Goal: Information Seeking & Learning: Learn about a topic

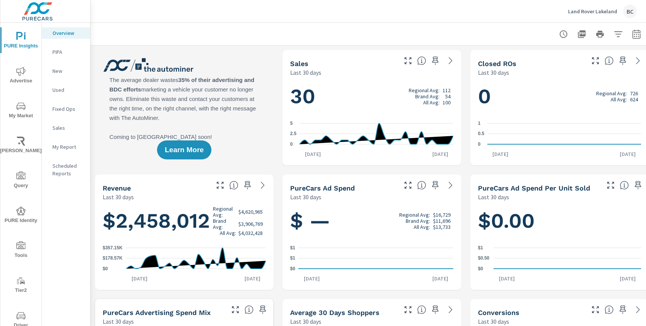
scroll to position [0, 0]
click at [18, 108] on icon "nav menu" at bounding box center [20, 106] width 9 height 7
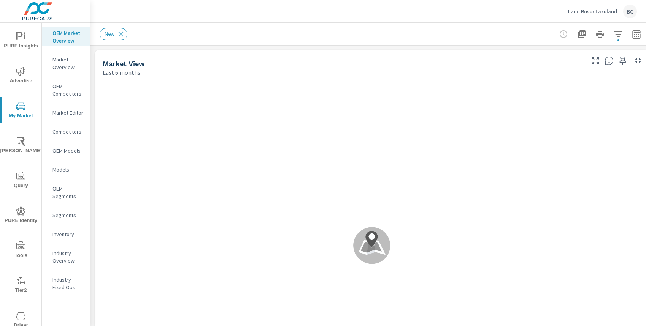
scroll to position [0, 0]
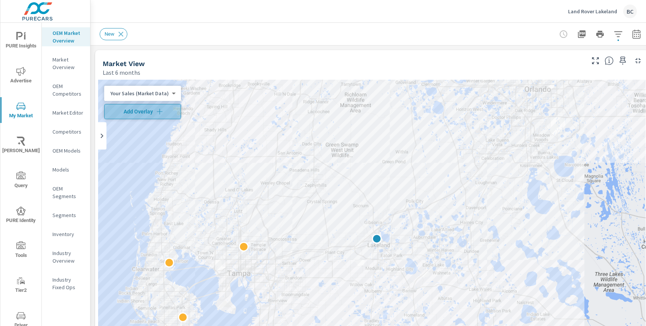
click at [146, 114] on span "Add Overlay" at bounding box center [143, 112] width 70 height 8
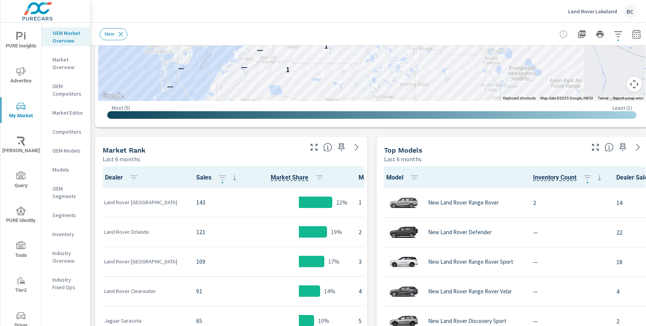
scroll to position [300, 0]
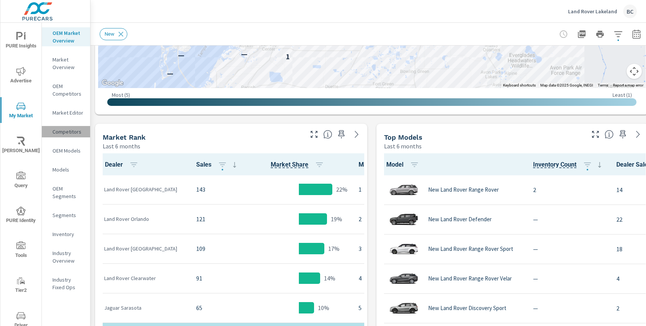
click at [68, 134] on p "Competitors" at bounding box center [68, 132] width 32 height 8
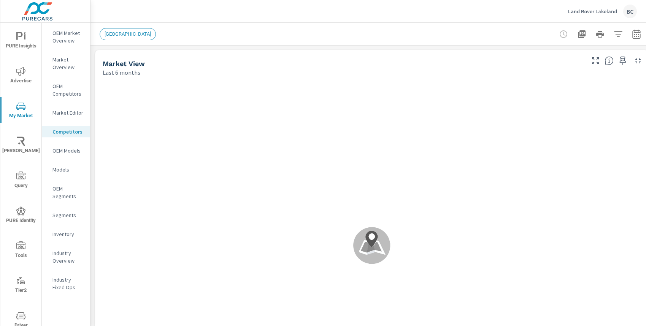
scroll to position [0, 0]
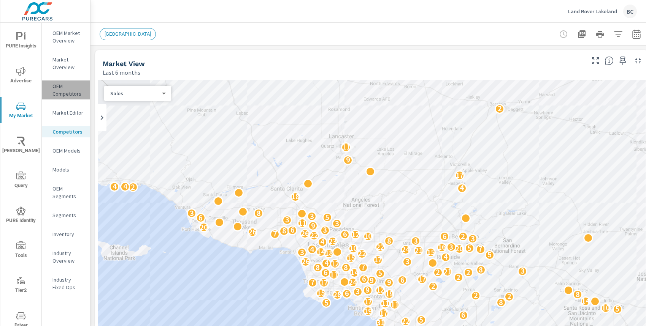
click at [69, 94] on p "OEM Competitors" at bounding box center [68, 89] width 32 height 15
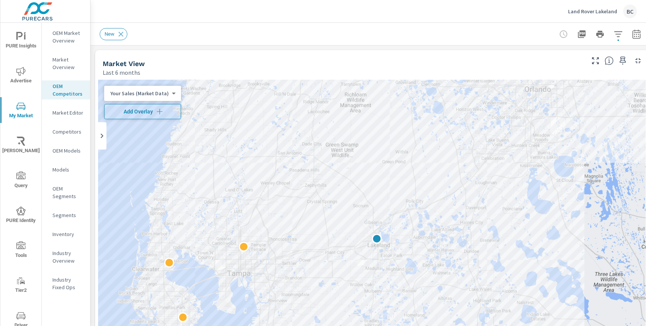
click at [134, 112] on span "Add Overlay" at bounding box center [143, 112] width 70 height 8
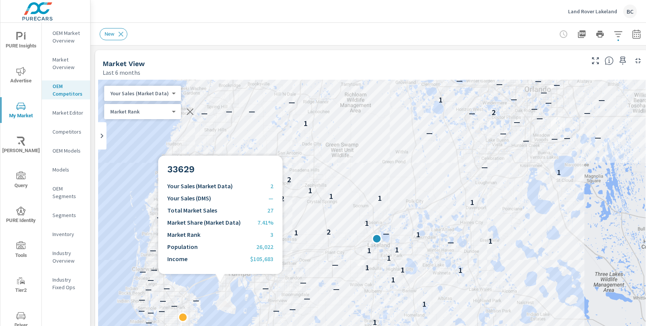
scroll to position [0, 0]
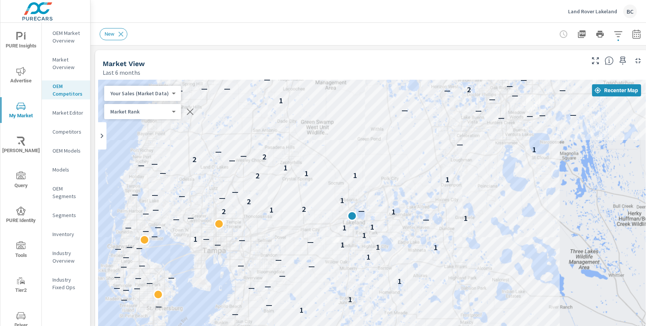
drag, startPoint x: 393, startPoint y: 222, endPoint x: 381, endPoint y: 198, distance: 26.8
click at [398, 187] on div "— — — — — — — — — — — — — — — — 1 — — — 1 — — — 1 — — — — — — 1 — — — — — — — —…" at bounding box center [371, 234] width 547 height 309
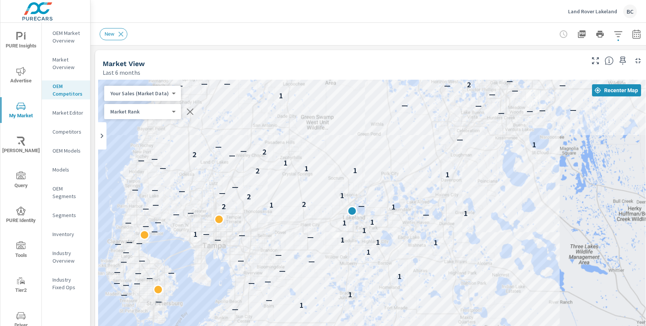
click at [62, 71] on div "Market Overview" at bounding box center [66, 63] width 48 height 19
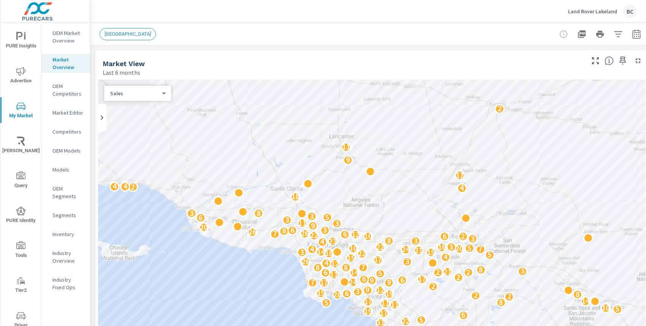
scroll to position [0, 0]
click at [64, 43] on p "OEM Market Overview" at bounding box center [68, 36] width 32 height 15
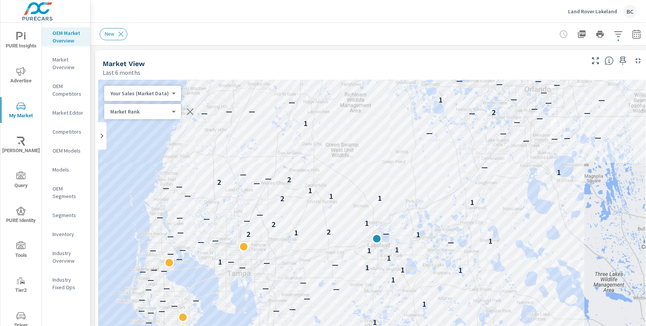
scroll to position [0, 0]
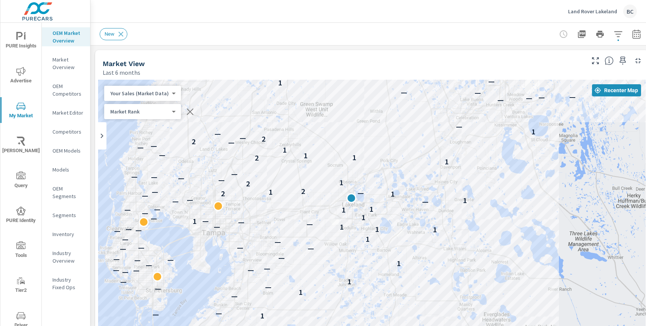
drag, startPoint x: 462, startPoint y: 218, endPoint x: 437, endPoint y: 177, distance: 48.4
click at [437, 177] on div "— — — — — — — — — — — — — — — — 1 — — — 1 — — — 1 — — — — — — 1 — — — — — — — —…" at bounding box center [371, 234] width 547 height 309
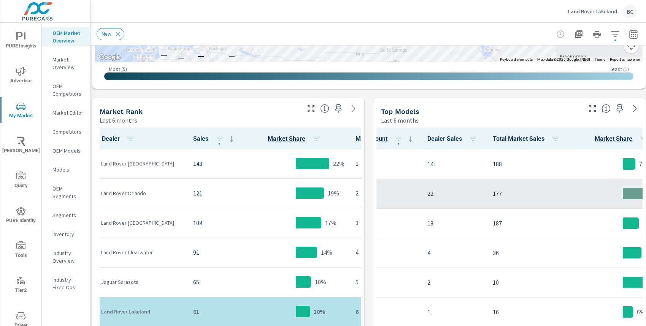
scroll to position [324, 3]
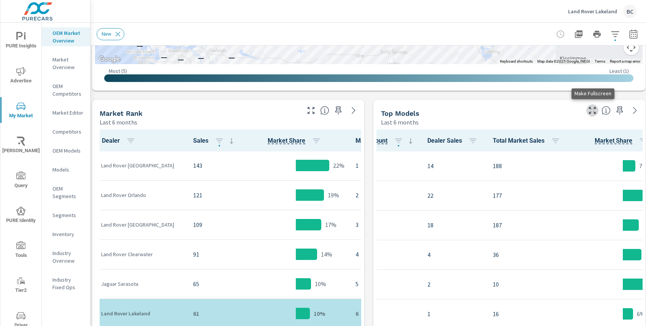
click at [589, 108] on icon "button" at bounding box center [592, 110] width 7 height 7
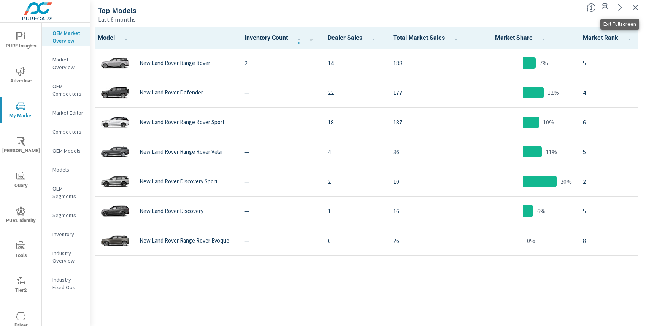
click at [634, 11] on icon "button" at bounding box center [634, 7] width 9 height 9
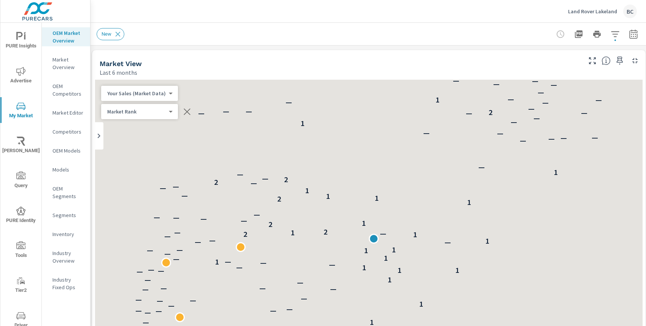
scroll to position [0, 0]
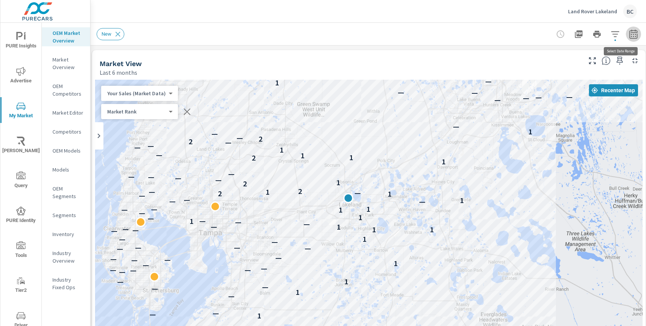
click at [635, 36] on icon "button" at bounding box center [632, 35] width 5 height 3
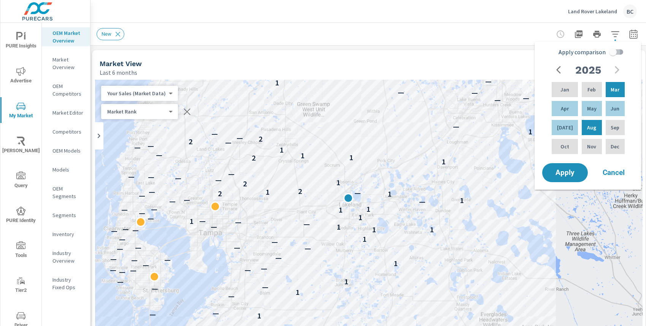
click at [613, 52] on input "Apply comparison" at bounding box center [612, 52] width 43 height 14
checkbox input "true"
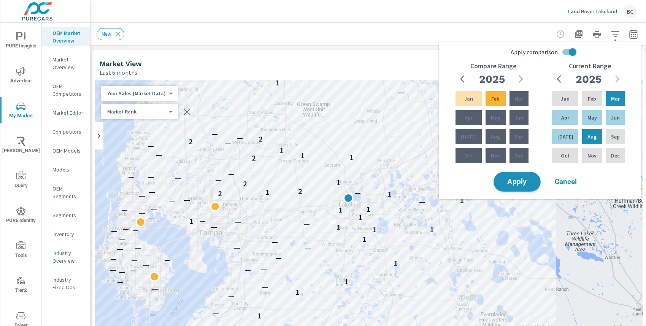
click at [525, 184] on span "Apply" at bounding box center [516, 182] width 31 height 7
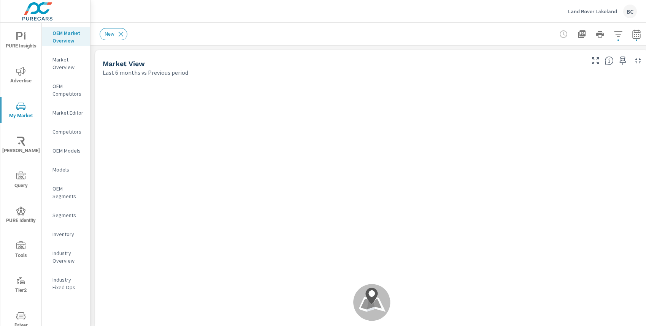
scroll to position [0, 0]
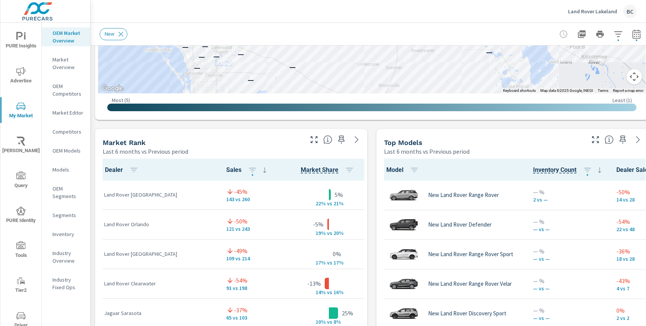
scroll to position [402, 0]
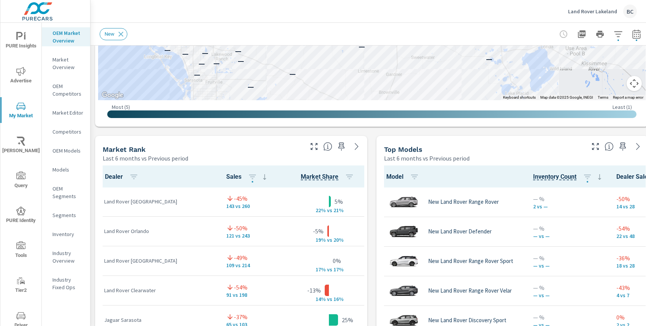
click at [588, 147] on div at bounding box center [617, 144] width 62 height 17
click at [591, 147] on icon "button" at bounding box center [594, 146] width 9 height 9
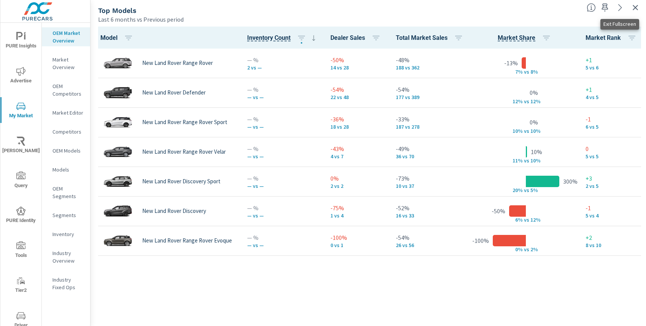
click at [638, 7] on icon "button" at bounding box center [634, 7] width 9 height 9
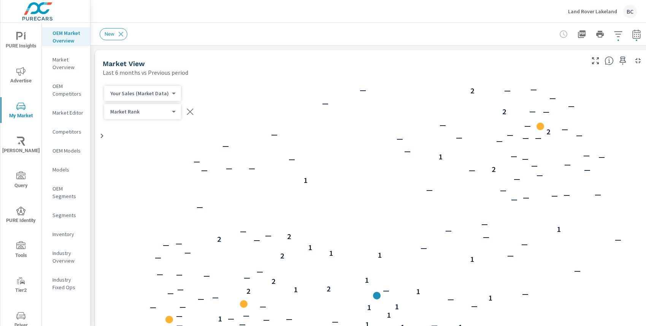
scroll to position [0, 0]
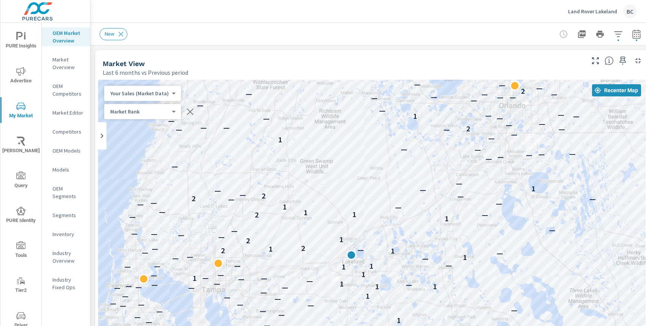
click at [602, 13] on p "Land Rover Lakeland" at bounding box center [592, 11] width 49 height 7
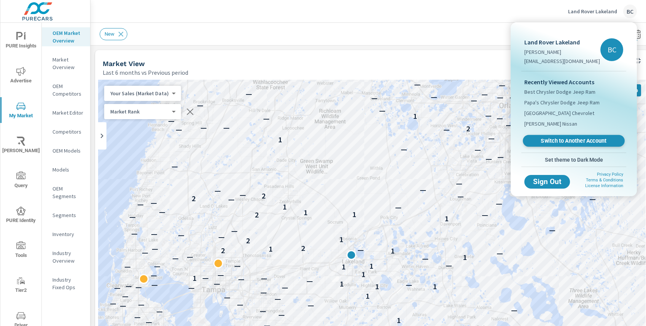
click at [551, 141] on span "Switch to Another Account" at bounding box center [573, 141] width 93 height 7
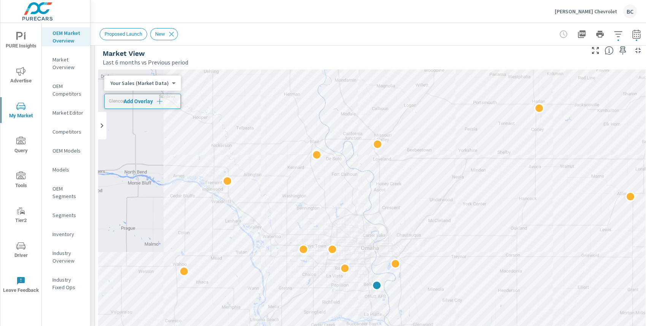
scroll to position [14, 0]
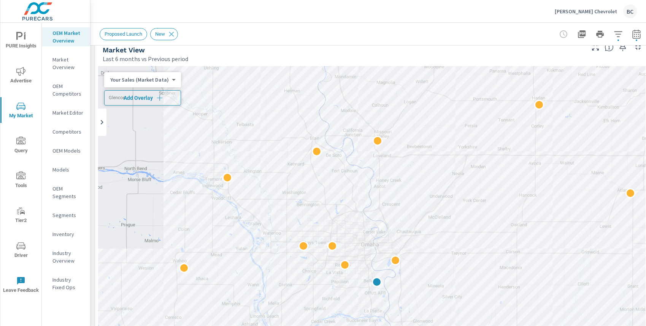
click at [153, 101] on span "Add Overlay" at bounding box center [143, 98] width 70 height 8
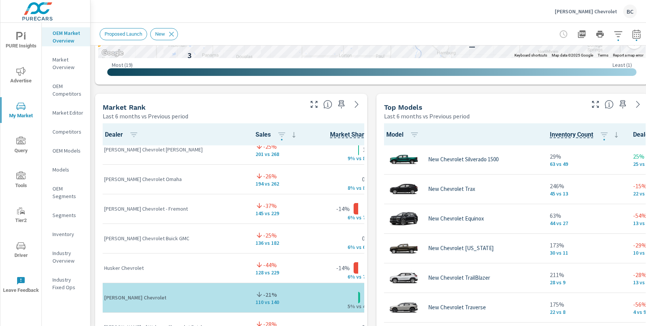
scroll to position [100, 0]
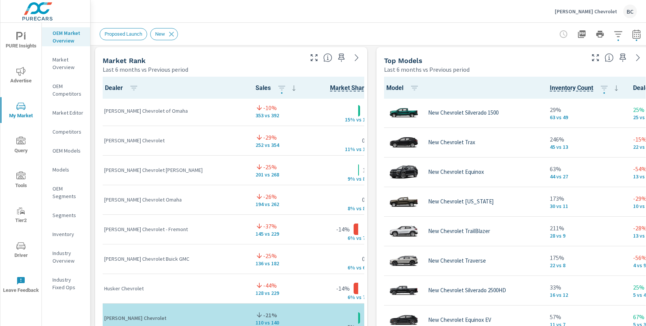
scroll to position [44, 0]
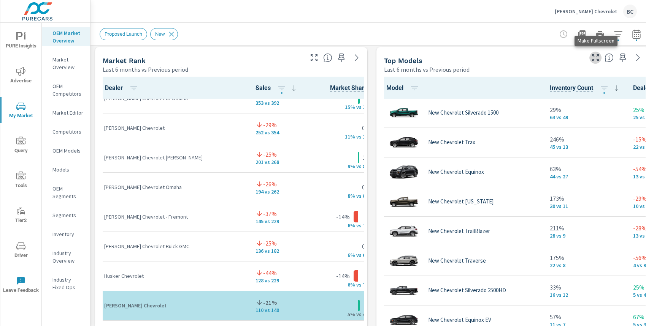
click at [595, 59] on icon "button" at bounding box center [594, 57] width 9 height 9
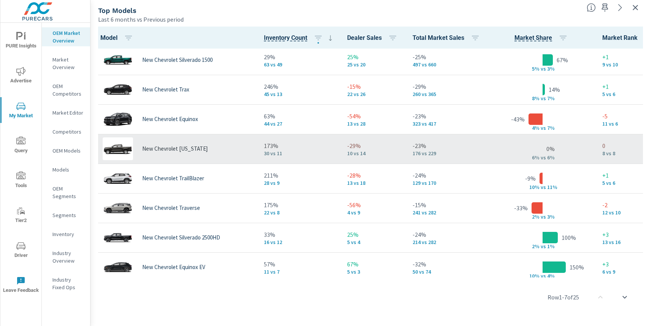
scroll to position [3, 0]
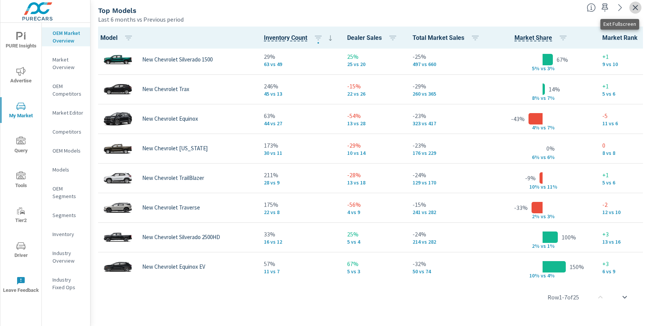
click at [636, 10] on icon "button" at bounding box center [634, 7] width 9 height 9
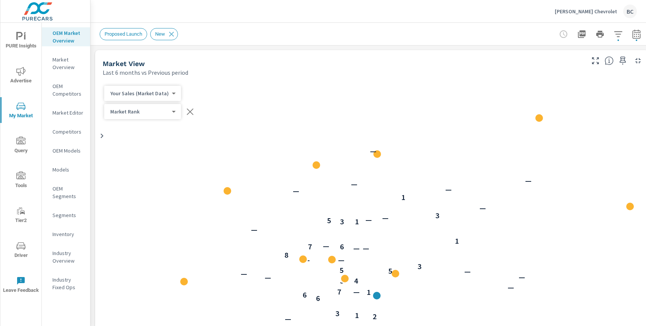
scroll to position [0, 0]
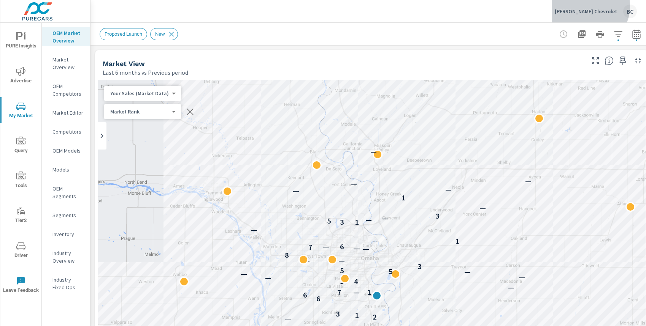
click at [599, 6] on div "Beardmore Chevrolet BC" at bounding box center [595, 12] width 82 height 14
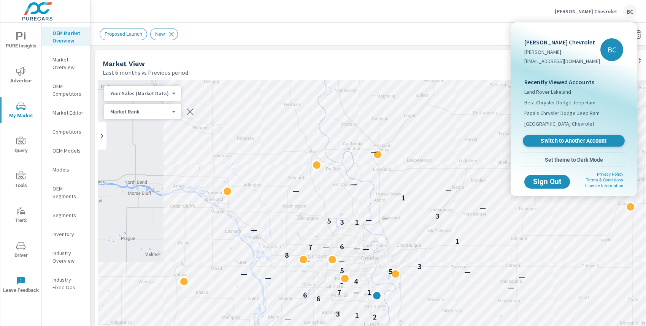
click at [548, 142] on span "Switch to Another Account" at bounding box center [573, 141] width 93 height 7
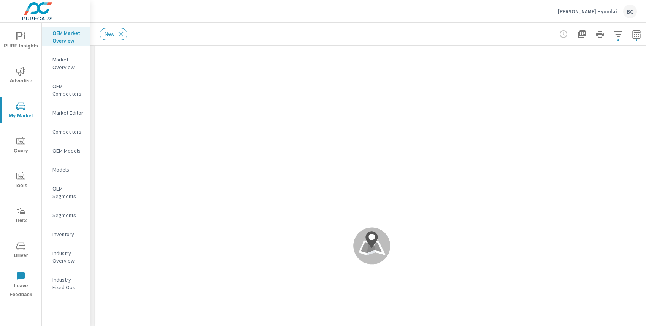
scroll to position [48, 0]
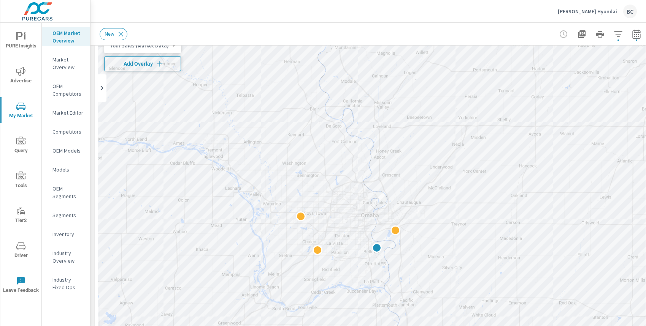
click at [138, 65] on span "Add Overlay" at bounding box center [143, 64] width 70 height 8
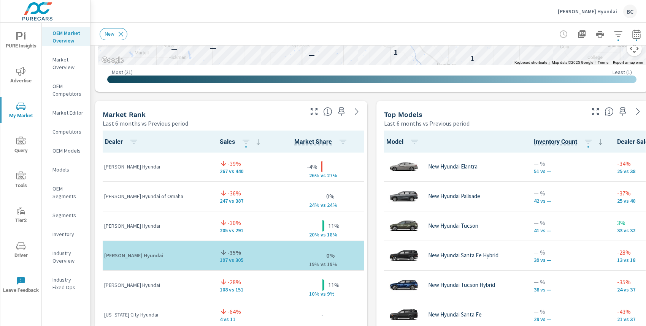
scroll to position [442, 0]
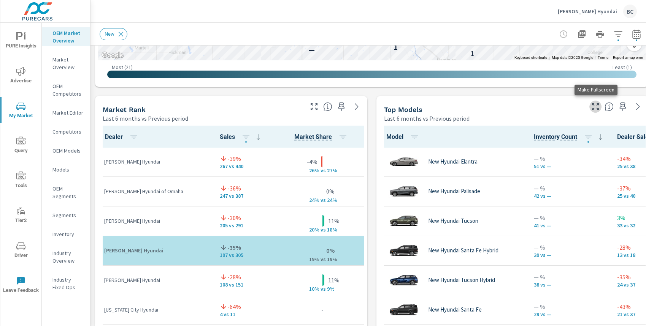
click at [593, 108] on icon "button" at bounding box center [594, 106] width 9 height 9
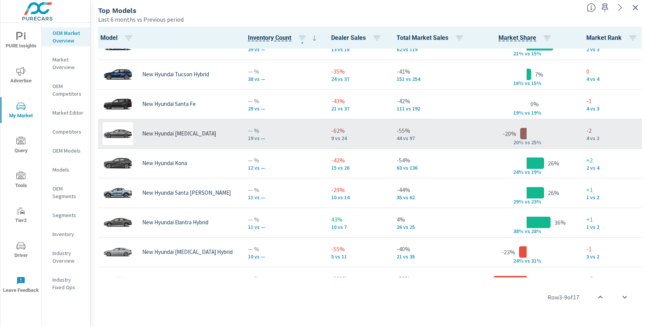
scroll to position [108, 0]
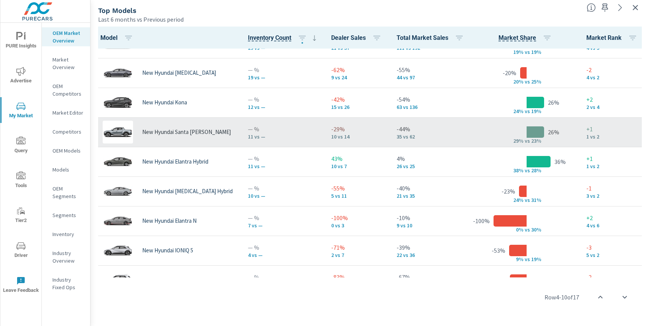
scroll to position [168, 0]
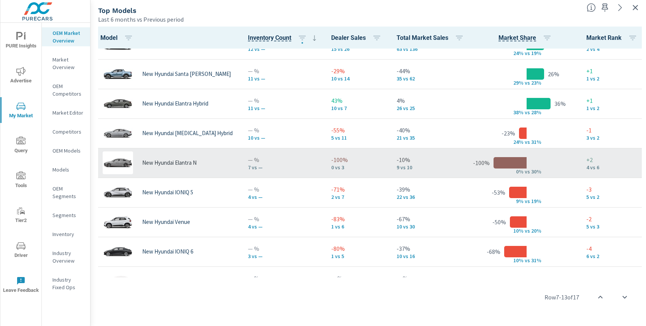
scroll to position [230, 0]
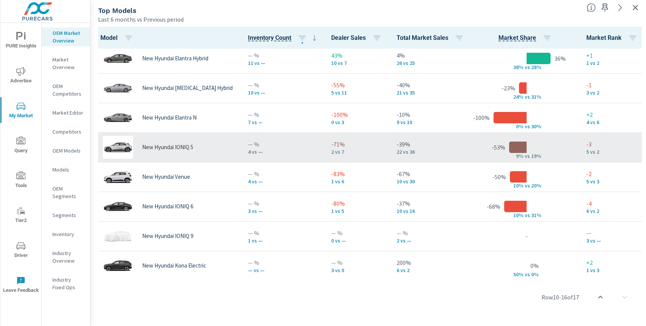
scroll to position [275, 0]
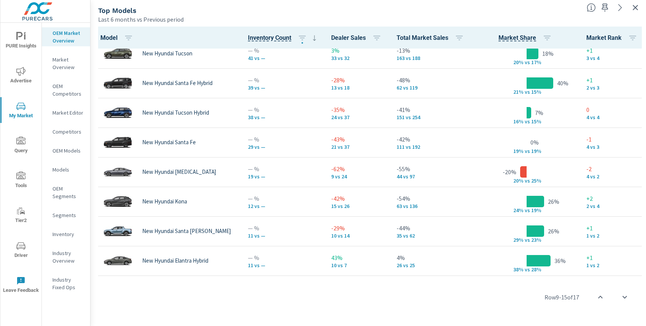
scroll to position [64, 0]
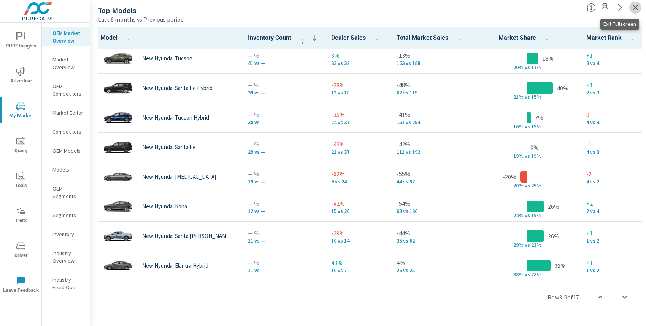
click at [636, 10] on icon "button" at bounding box center [634, 7] width 9 height 9
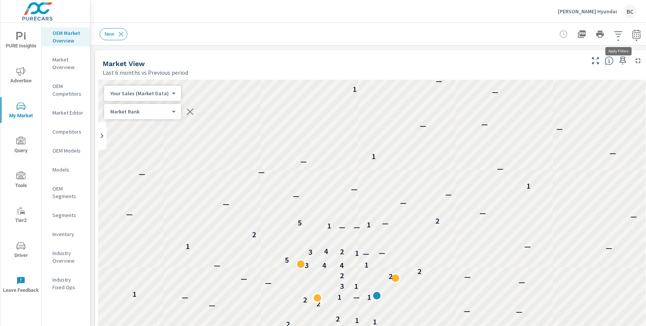
scroll to position [0, 0]
click at [593, 14] on p "[PERSON_NAME] Hyundai" at bounding box center [586, 11] width 59 height 7
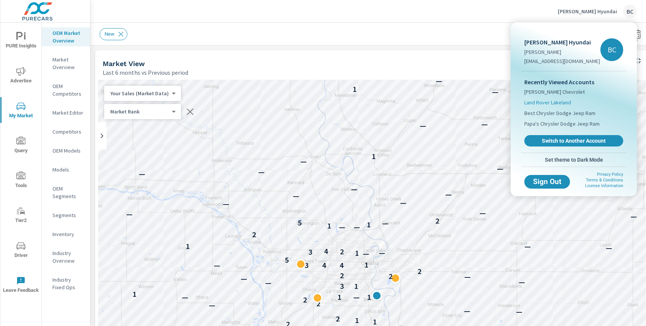
click at [568, 101] on span "Land Rover Lakeland" at bounding box center [547, 103] width 47 height 8
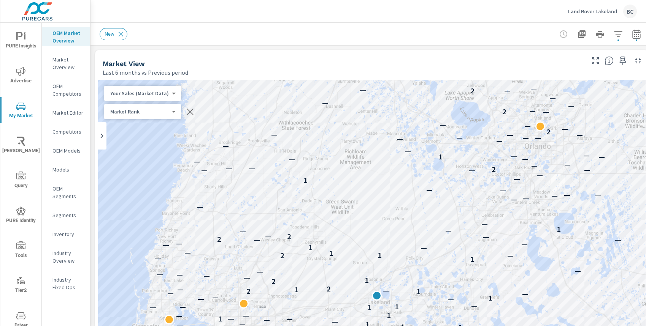
scroll to position [0, 0]
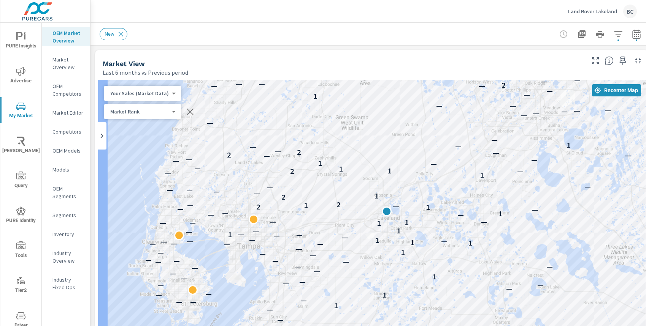
drag, startPoint x: 386, startPoint y: 191, endPoint x: 397, endPoint y: 105, distance: 86.5
click at [397, 105] on div "— — — — — — — — — — — — — — — — — — — — — — — — — 1 — — — — 1 — — — — 1 — — — —…" at bounding box center [371, 291] width 547 height 422
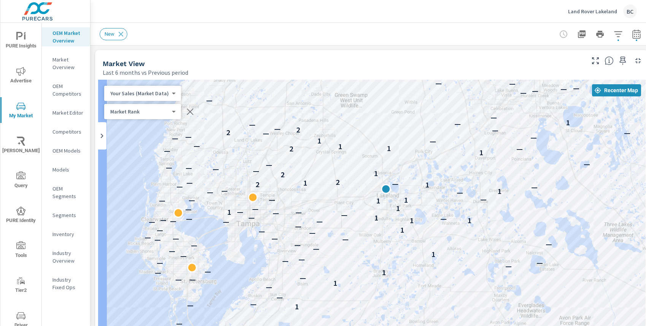
drag, startPoint x: 471, startPoint y: 160, endPoint x: 470, endPoint y: 138, distance: 22.0
click at [470, 138] on div "— — — — — — — — — — — — — — — — — — — — — — — — — 1 — — — — 1 — — — — 1 — — — —…" at bounding box center [371, 291] width 547 height 422
click at [65, 132] on p "Competitors" at bounding box center [68, 132] width 32 height 8
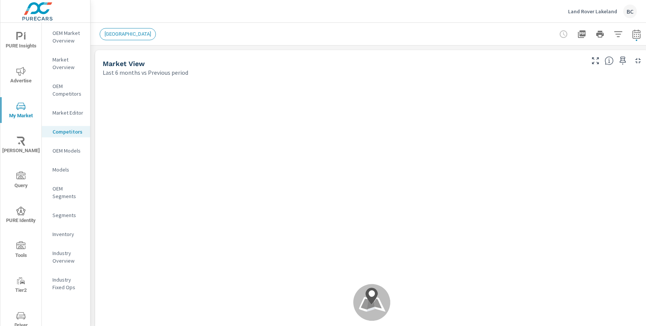
scroll to position [0, 0]
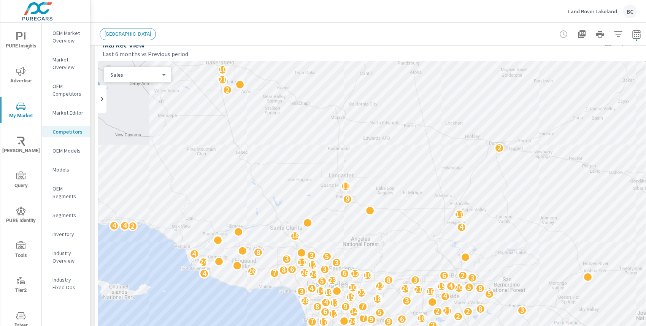
scroll to position [35, 0]
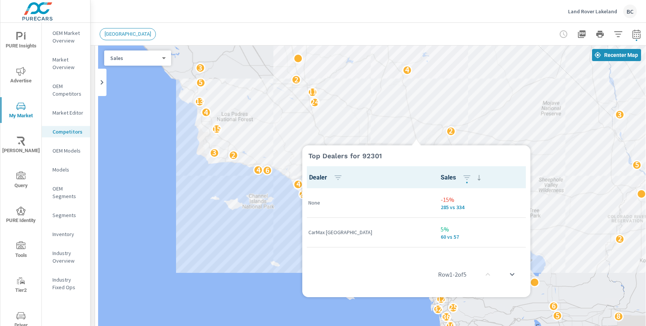
scroll to position [0, 0]
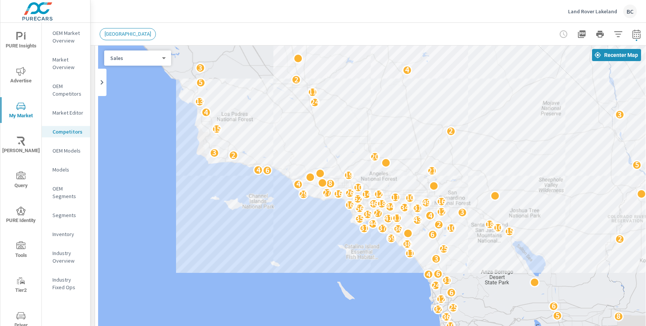
click at [101, 85] on icon at bounding box center [101, 82] width 9 height 9
click at [172, 81] on icon at bounding box center [172, 82] width 9 height 9
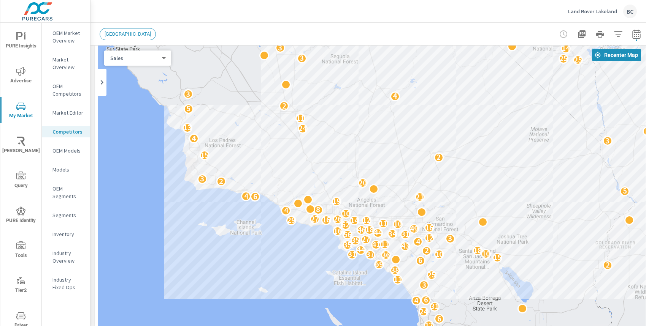
click at [67, 34] on p "OEM Market Overview" at bounding box center [68, 36] width 32 height 15
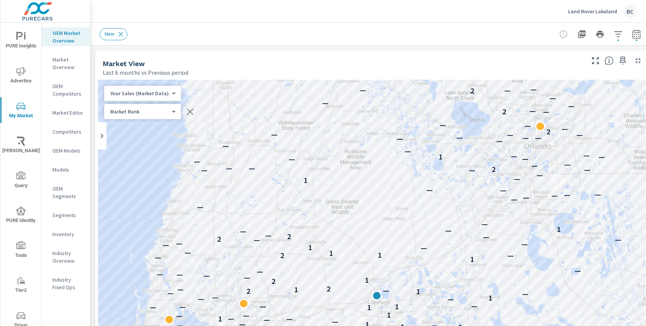
scroll to position [0, 0]
